Goal: Register for event/course

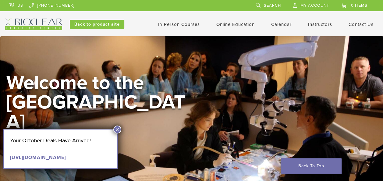
click at [185, 23] on link "In-Person Courses" at bounding box center [179, 24] width 42 height 5
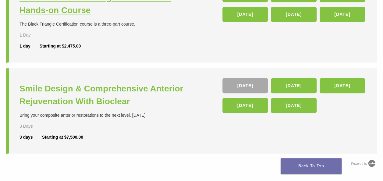
scroll to position [274, 0]
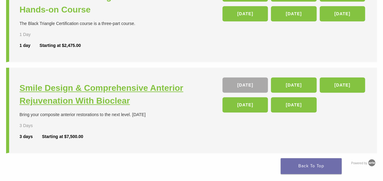
click at [104, 90] on h3 "Smile Design & Comprehensive Anterior Rejuvenation With Bioclear" at bounding box center [106, 95] width 174 height 26
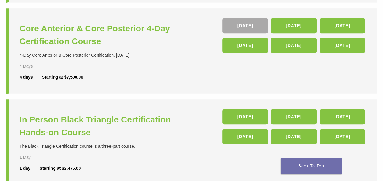
scroll to position [152, 0]
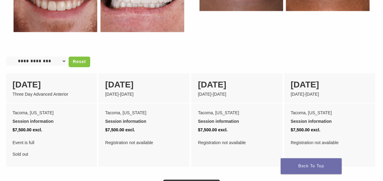
scroll to position [416, 0]
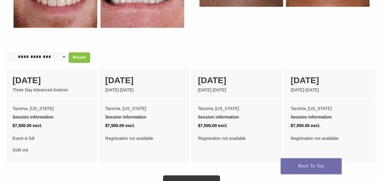
click at [239, 134] on div "Registration not available" at bounding box center [237, 138] width 78 height 9
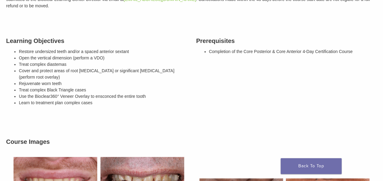
scroll to position [0, 0]
